Goal: Task Accomplishment & Management: Use online tool/utility

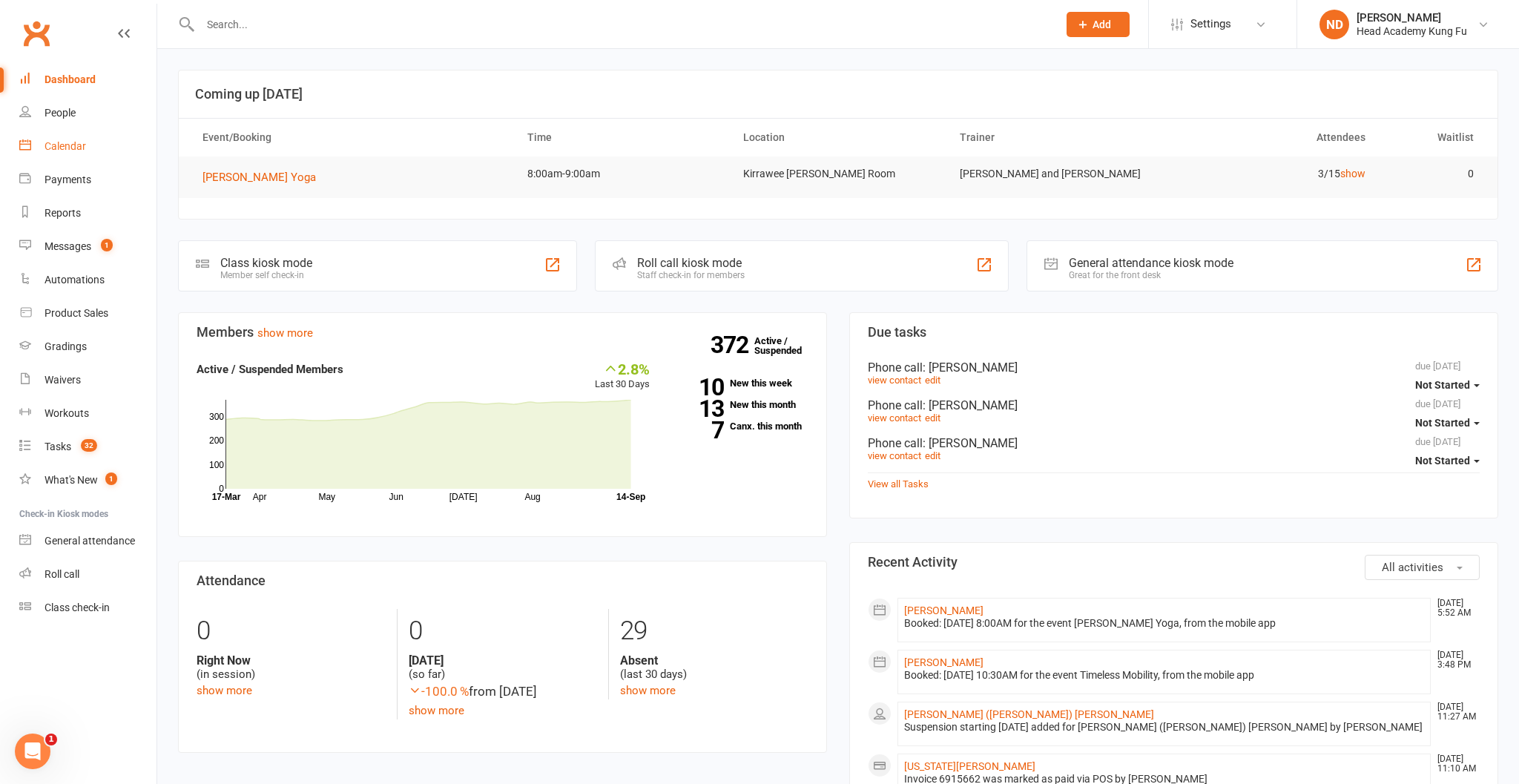
click at [63, 148] on div "Calendar" at bounding box center [65, 145] width 42 height 12
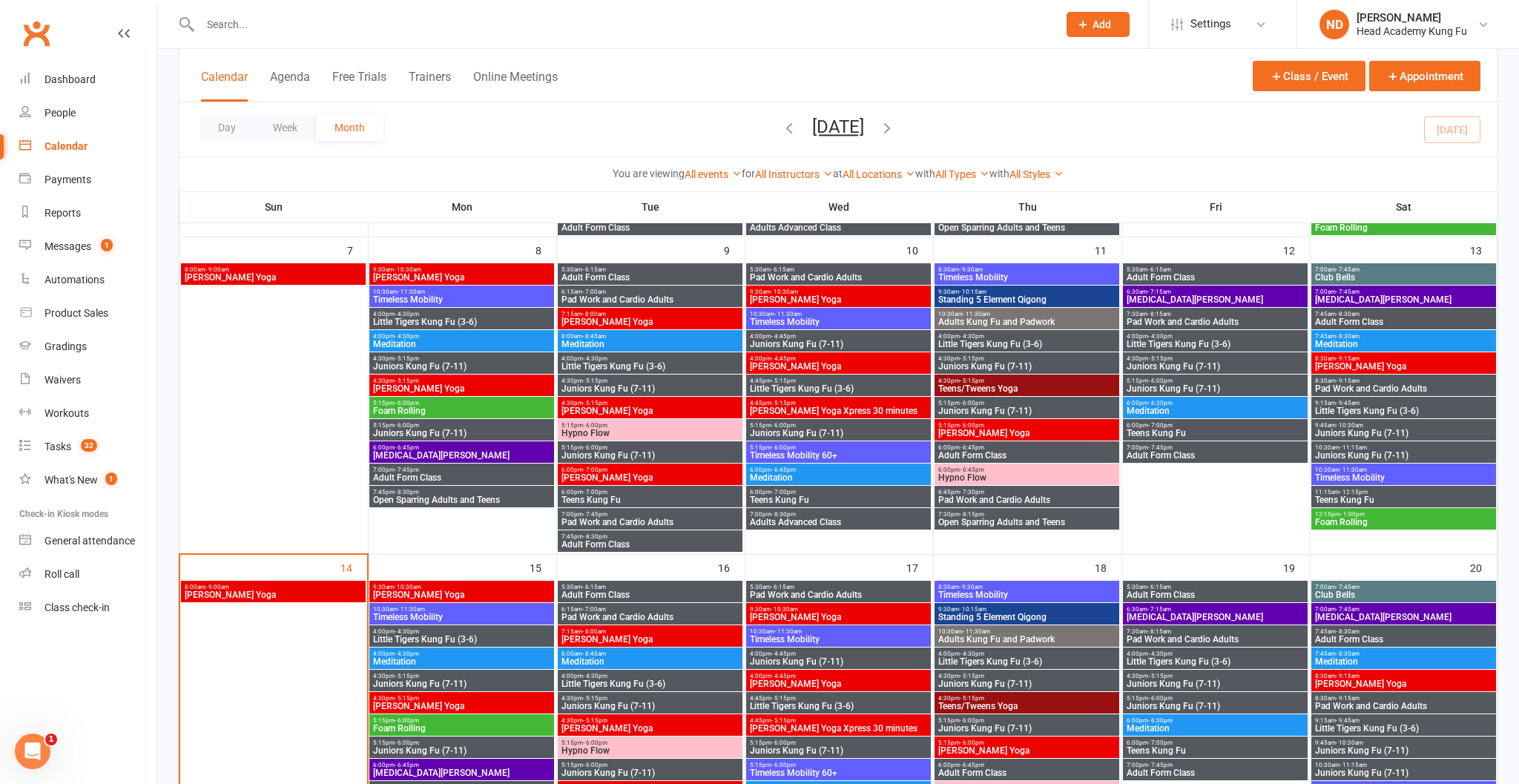
scroll to position [376, 0]
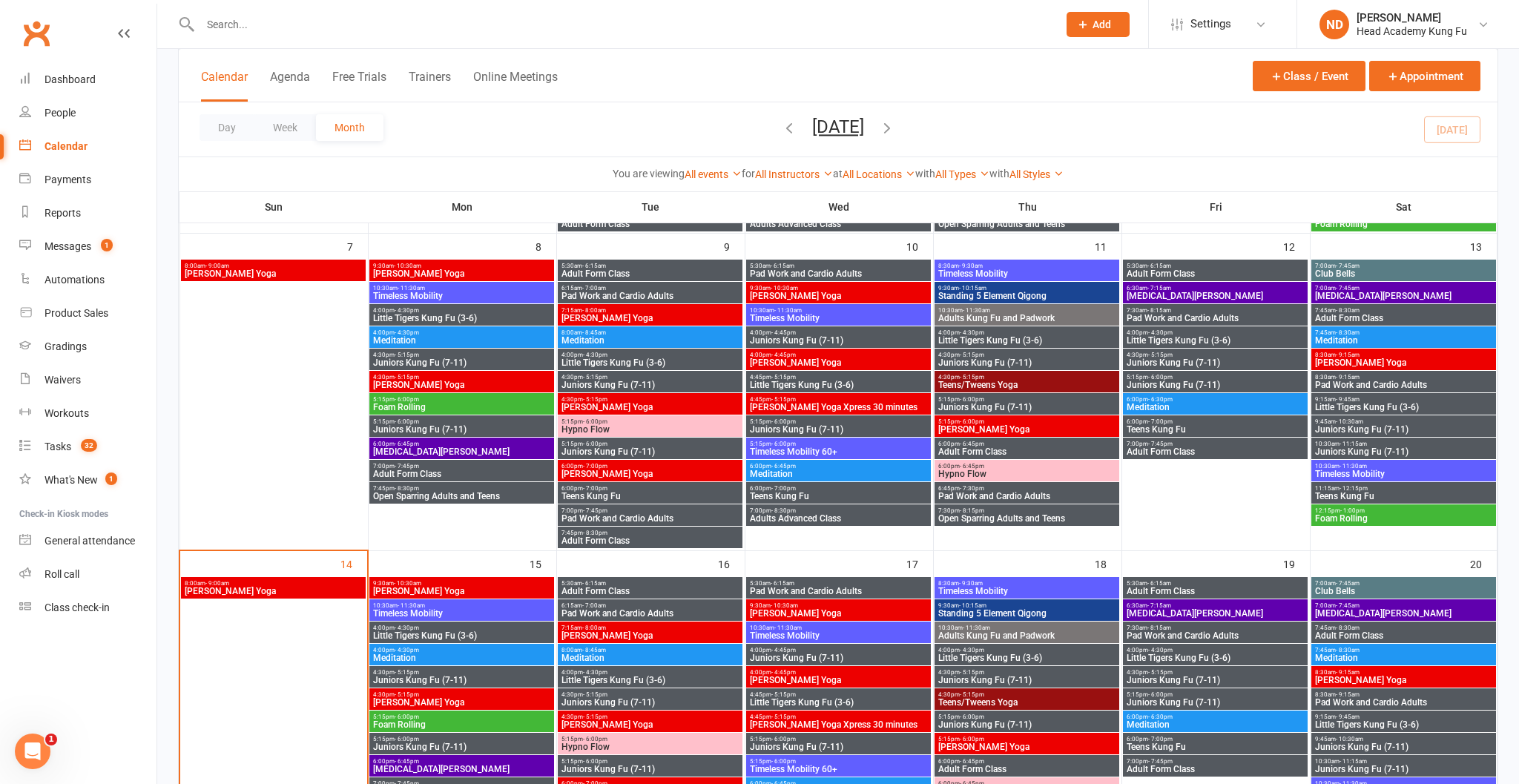
click at [294, 587] on span "[PERSON_NAME] Yoga" at bounding box center [273, 590] width 178 height 9
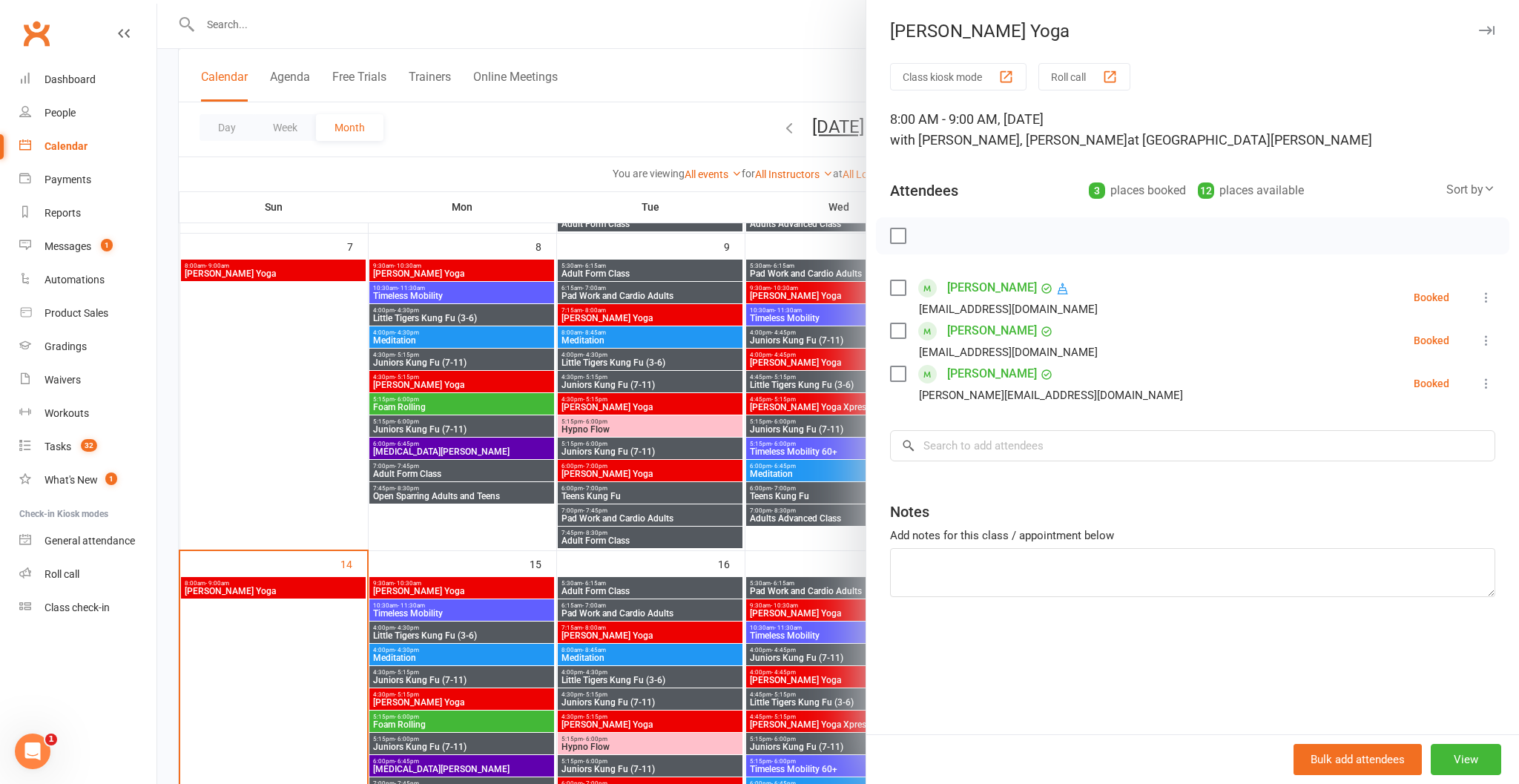
click at [1484, 34] on icon "button" at bounding box center [1486, 30] width 15 height 9
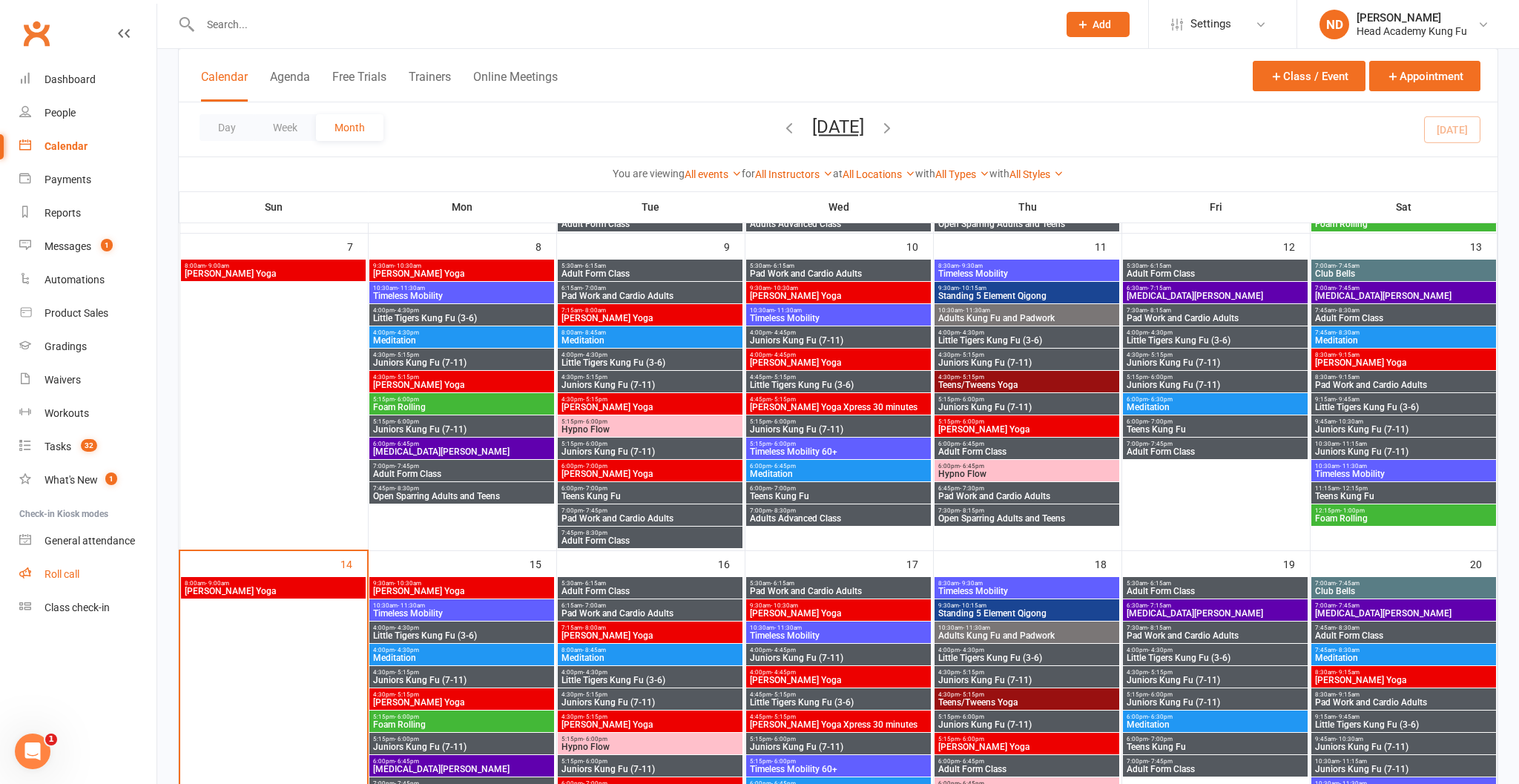
click at [68, 571] on div "Roll call" at bounding box center [61, 574] width 35 height 12
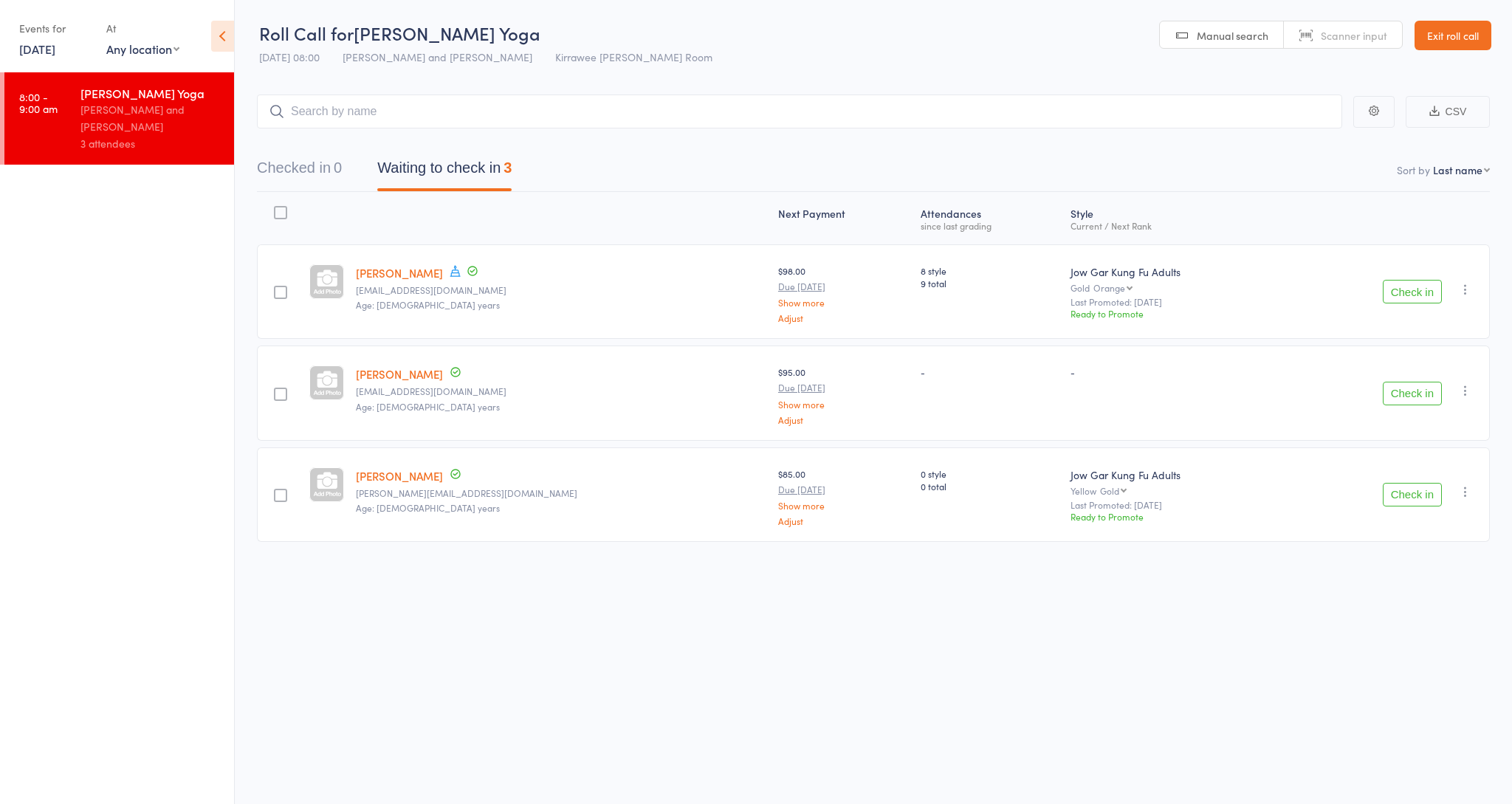
click at [1416, 287] on button "Check in" at bounding box center [1413, 292] width 59 height 24
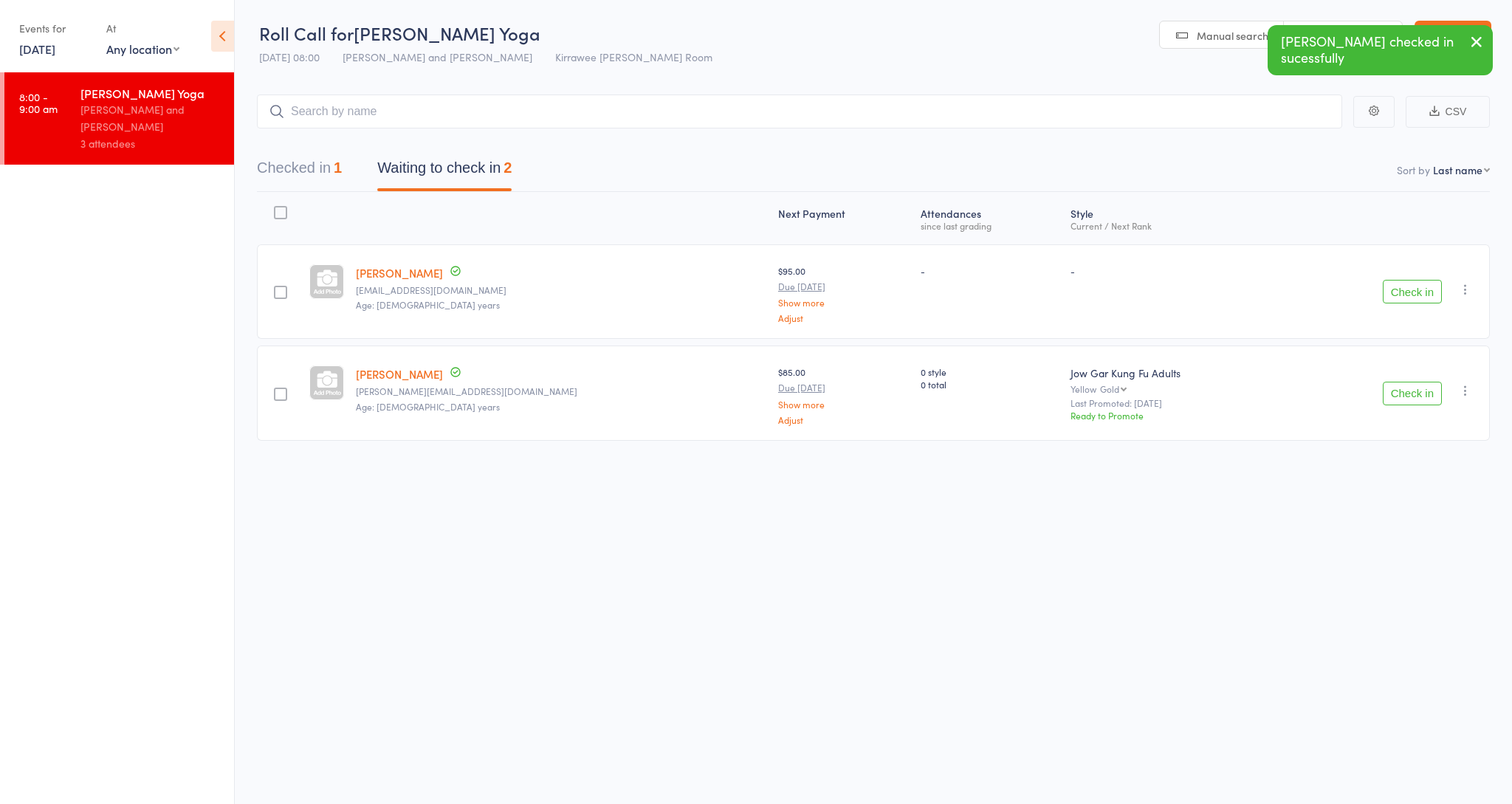
click at [1403, 389] on button "Check in" at bounding box center [1413, 394] width 59 height 24
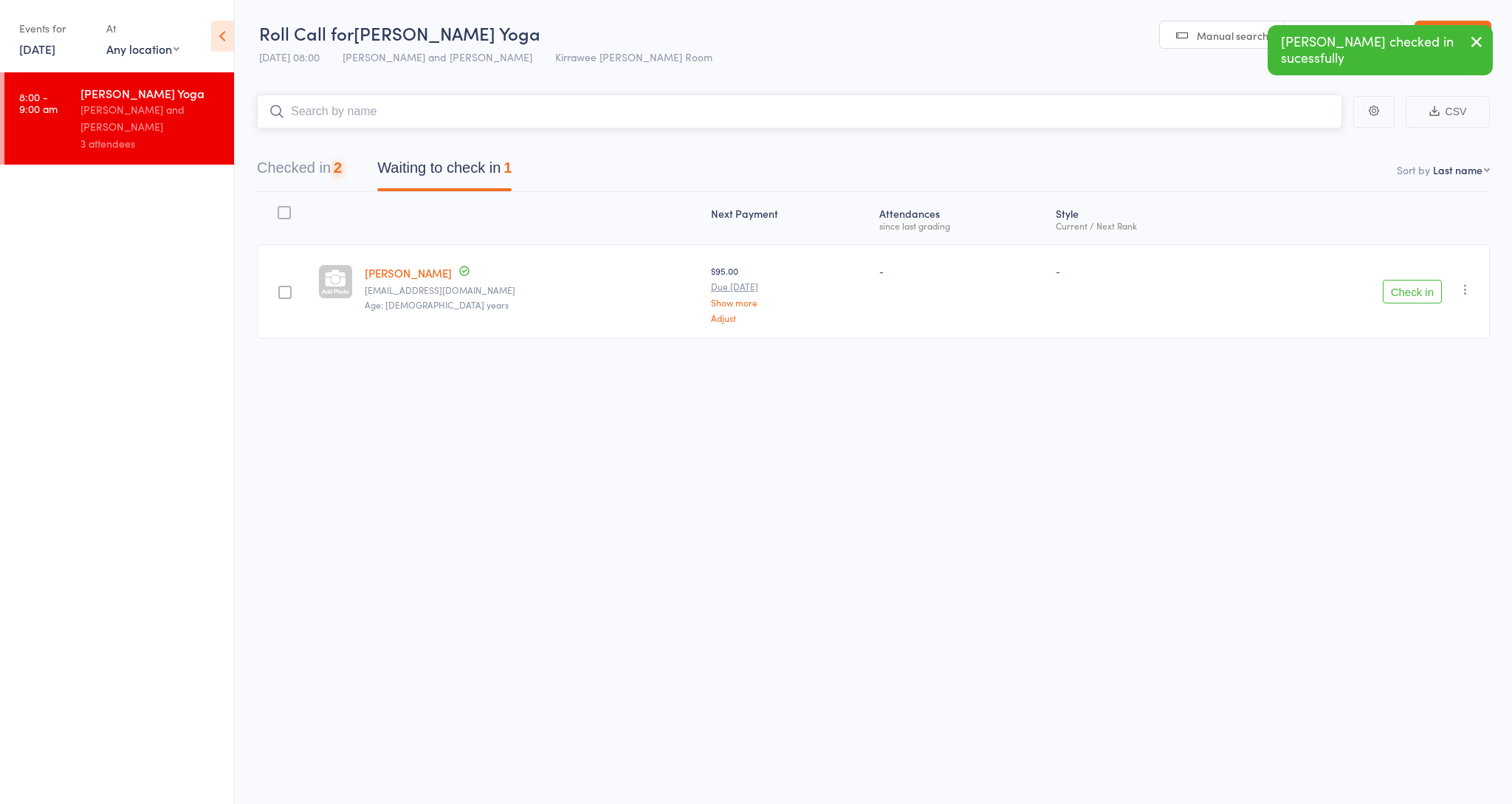
click at [502, 112] on input "search" at bounding box center [799, 111] width 1086 height 34
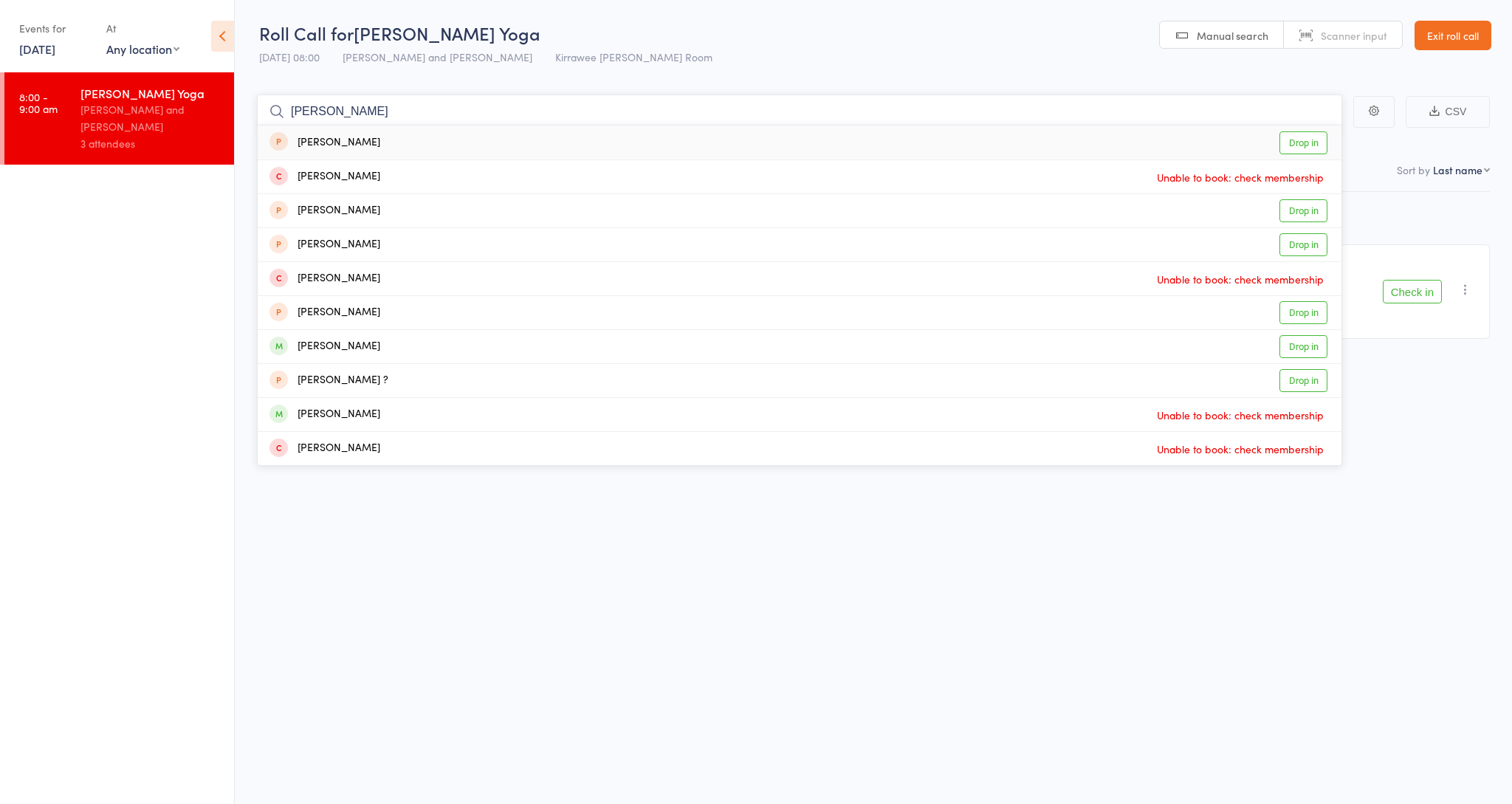
type input "Nathan"
drag, startPoint x: 502, startPoint y: 112, endPoint x: 1316, endPoint y: 353, distance: 848.9
click at [1316, 353] on link "Drop in" at bounding box center [1303, 346] width 48 height 23
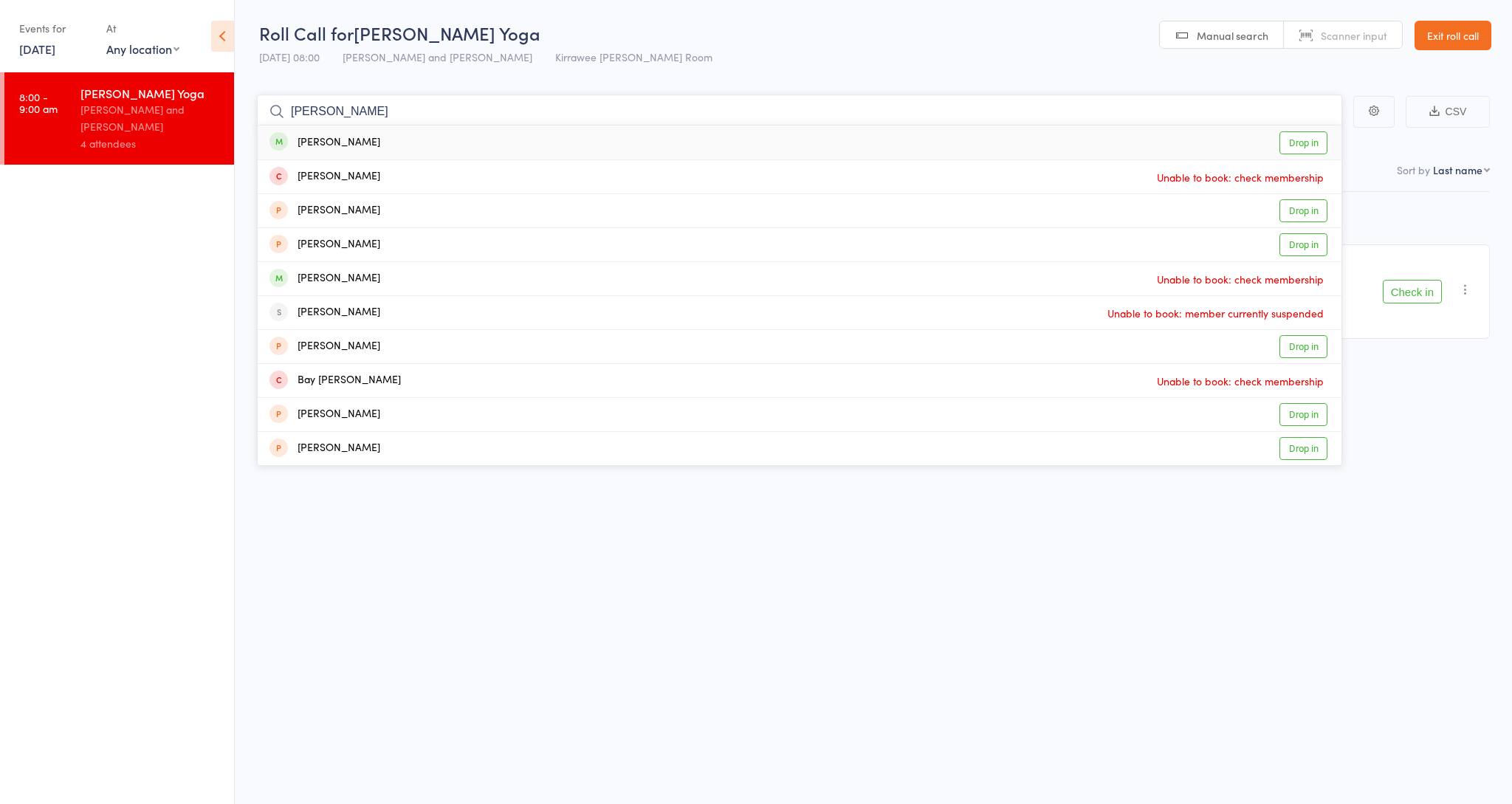
type input "Stephanie"
drag, startPoint x: 1316, startPoint y: 334, endPoint x: 1321, endPoint y: 145, distance: 189.1
click at [1321, 145] on link "Drop in" at bounding box center [1303, 142] width 48 height 23
